Goal: Information Seeking & Learning: Learn about a topic

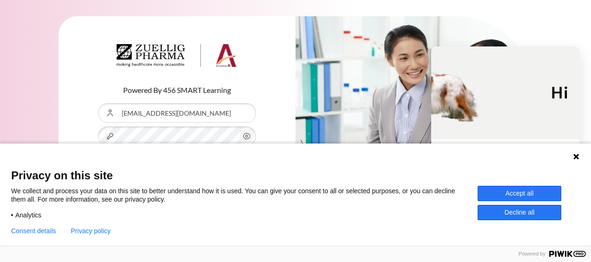
click at [518, 196] on button "Accept all" at bounding box center [520, 193] width 84 height 15
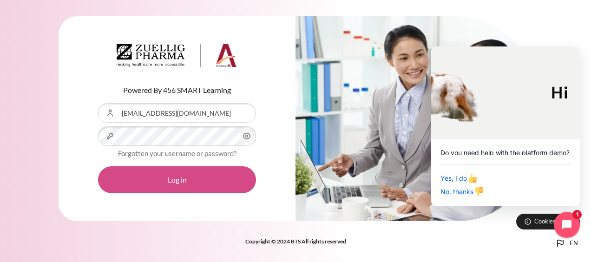
click at [186, 179] on button "Log in" at bounding box center [177, 179] width 158 height 27
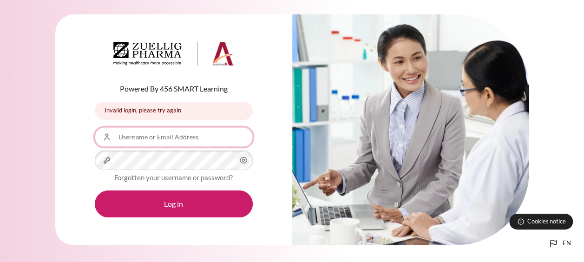
click at [124, 138] on input "Username or Email Address" at bounding box center [174, 137] width 158 height 20
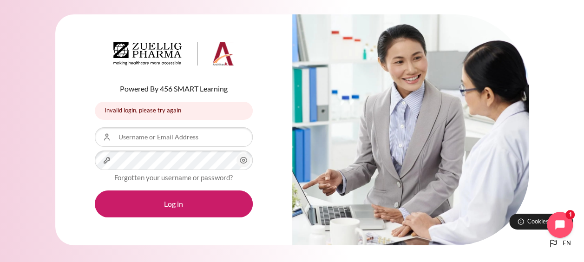
click at [63, 110] on div "Powered By 456 SMART Learning Invalid login, please try again Invalid login, pl…" at bounding box center [173, 129] width 237 height 231
click at [126, 134] on input "Username or Email Address" at bounding box center [174, 137] width 158 height 20
type input "tchui@zuelligparma.com"
click at [130, 177] on link "Forgotten your username or password?" at bounding box center [173, 177] width 118 height 8
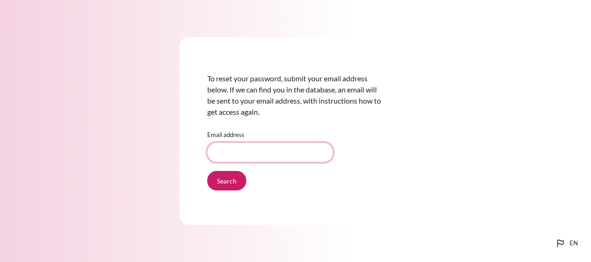
click at [229, 151] on input "Email address" at bounding box center [270, 153] width 126 height 20
type input "[EMAIL_ADDRESS][DOMAIN_NAME]"
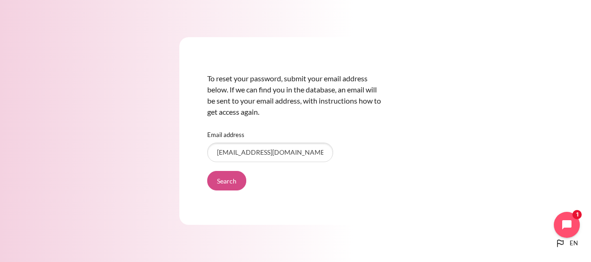
click at [219, 181] on input "Search" at bounding box center [226, 181] width 39 height 20
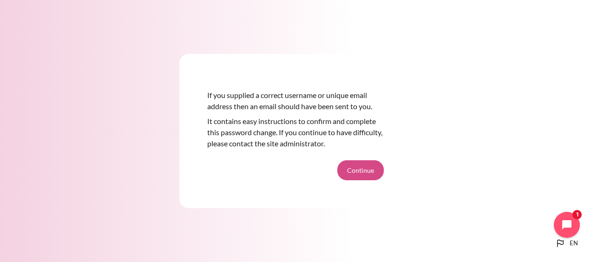
click at [361, 173] on button "Continue" at bounding box center [360, 170] width 46 height 20
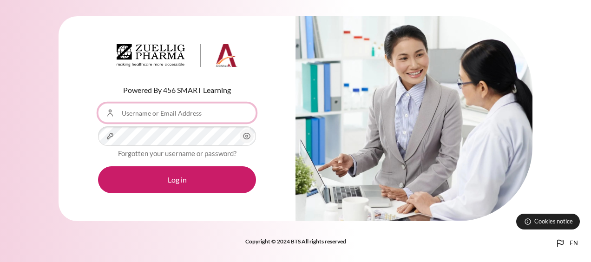
click at [162, 110] on input "Username or Email Address" at bounding box center [177, 113] width 158 height 20
type input "[EMAIL_ADDRESS][DOMAIN_NAME]"
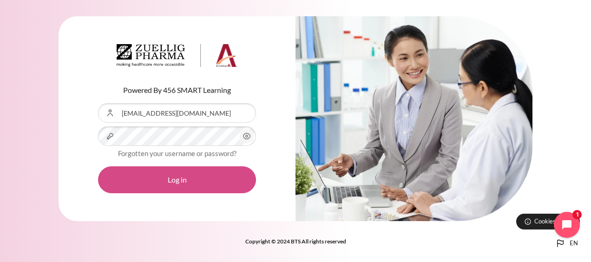
click at [197, 185] on button "Log in" at bounding box center [177, 179] width 158 height 27
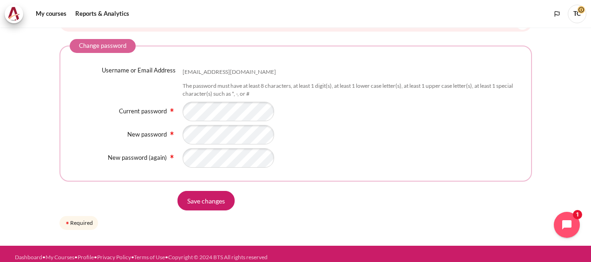
scroll to position [91, 0]
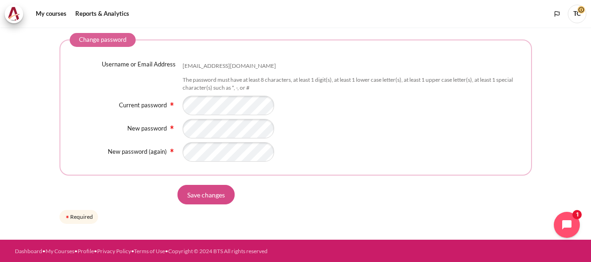
click at [214, 193] on input "Save changes" at bounding box center [205, 195] width 57 height 20
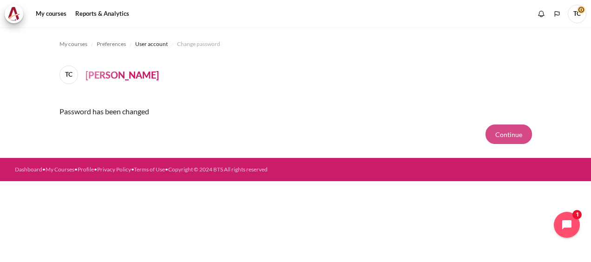
click at [500, 134] on button "Continue" at bounding box center [508, 135] width 46 height 20
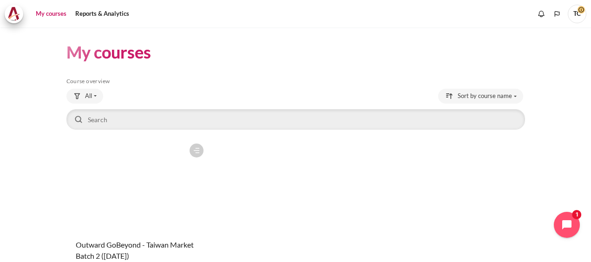
click at [28, 36] on section "My courses Skip Course overview Course overview All" at bounding box center [295, 171] width 577 height 289
click at [54, 16] on link "My courses" at bounding box center [51, 14] width 37 height 19
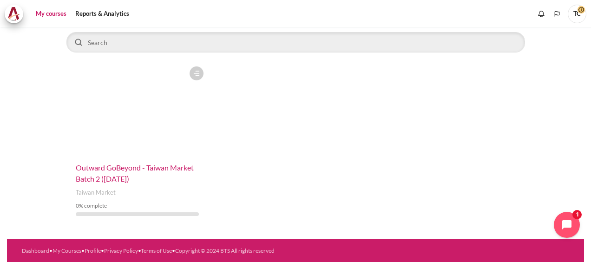
click at [115, 178] on span "Outward GoBeyond - Taiwan Market Batch 2 ([DATE])" at bounding box center [135, 173] width 118 height 20
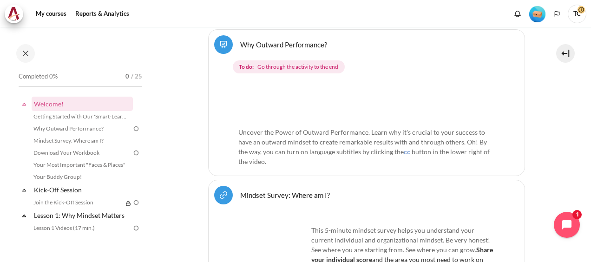
scroll to position [372, 0]
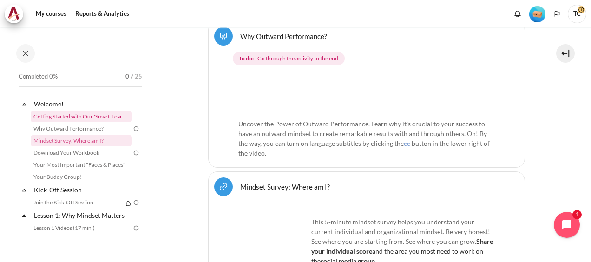
click at [79, 118] on link "Getting Started with Our 'Smart-Learning' Platform" at bounding box center [81, 116] width 101 height 11
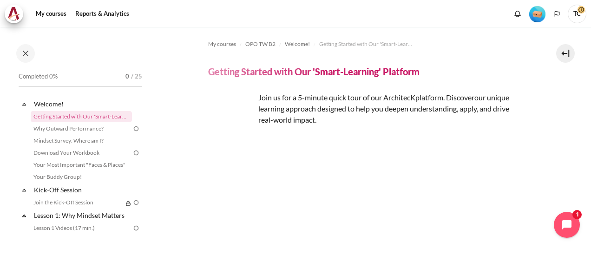
click at [358, 169] on img "Content" at bounding box center [366, 172] width 317 height 50
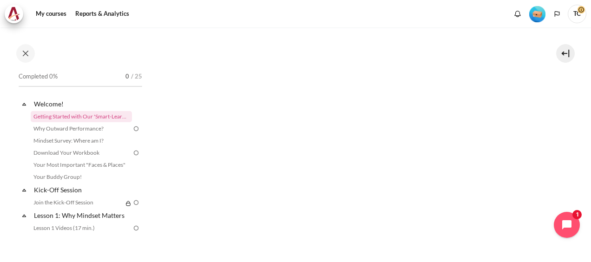
click at [335, 151] on img "Content" at bounding box center [366, 96] width 317 height 132
click at [482, 144] on img "Content" at bounding box center [366, 96] width 317 height 132
drag, startPoint x: 586, startPoint y: 97, endPoint x: 585, endPoint y: 121, distance: 23.7
click at [585, 121] on div "My courses OPO TW B2 Welcome! Getting Started with Our 'Smart-Learning' Platfor…" at bounding box center [295, 144] width 591 height 235
click at [569, 223] on icon "Open chat widget" at bounding box center [572, 225] width 14 height 14
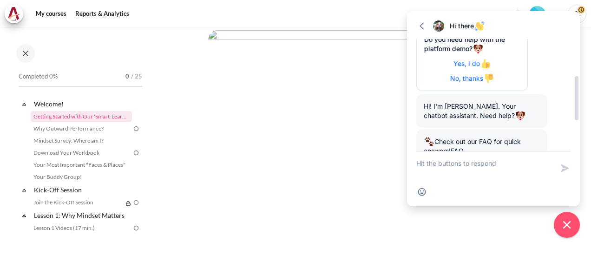
scroll to position [173, 0]
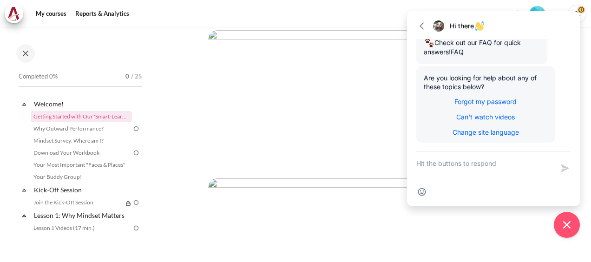
click at [343, 15] on div "My courses Reports & Analytics More" at bounding box center [296, 14] width 582 height 19
click at [419, 26] on icon "button" at bounding box center [421, 25] width 9 height 9
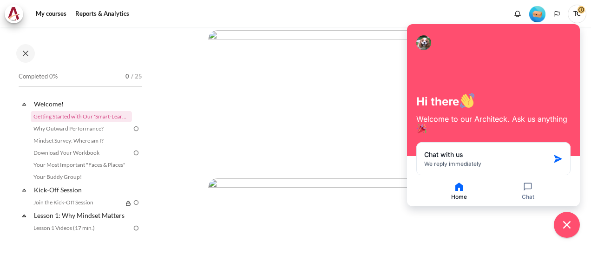
click at [397, 21] on div "My courses Reports & Analytics More" at bounding box center [296, 14] width 582 height 19
click at [567, 228] on icon "Close chat widget" at bounding box center [567, 225] width 14 height 14
